Goal: Task Accomplishment & Management: Manage account settings

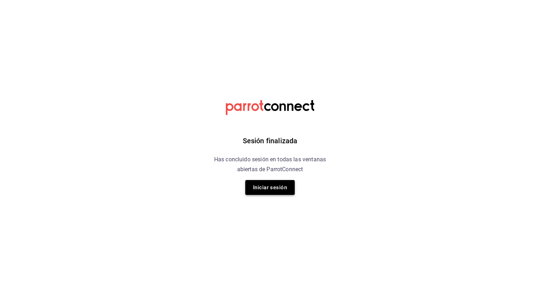
click at [264, 184] on button "Iniciar sesión" at bounding box center [269, 187] width 49 height 15
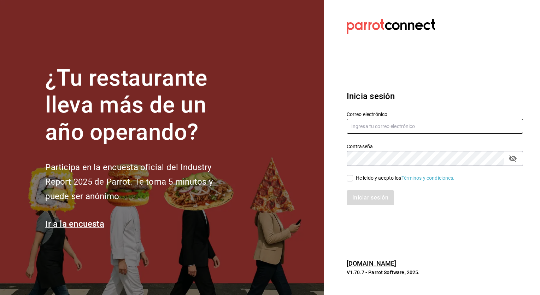
type input "christian.prado@grupocosteno.com"
click at [349, 179] on input "He leído y acepto los Términos y condiciones." at bounding box center [350, 178] width 6 height 6
checkbox input "true"
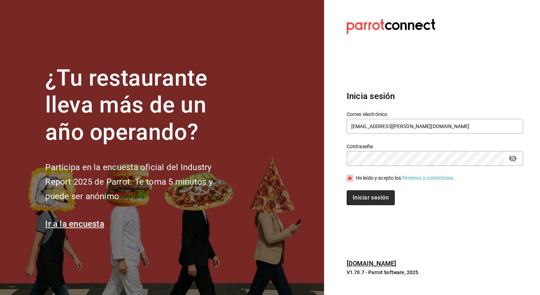
click at [365, 197] on button "Iniciar sesión" at bounding box center [371, 197] width 48 height 15
